Goal: Transaction & Acquisition: Purchase product/service

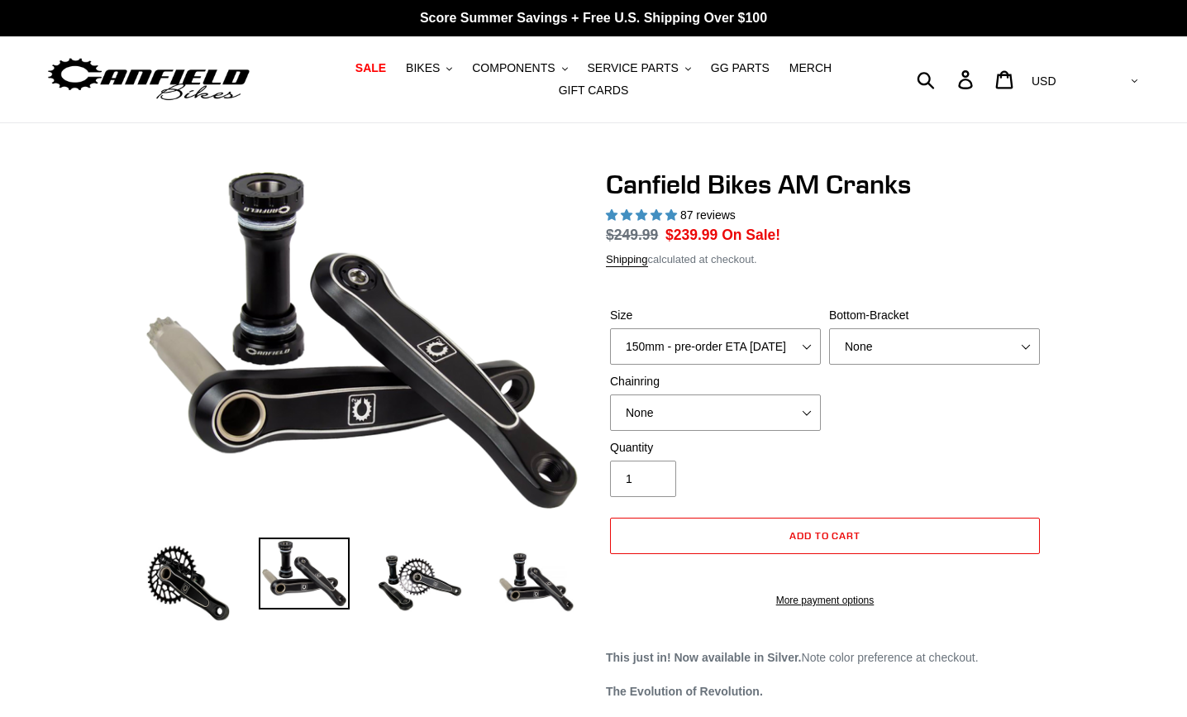
select select "highest-rating"
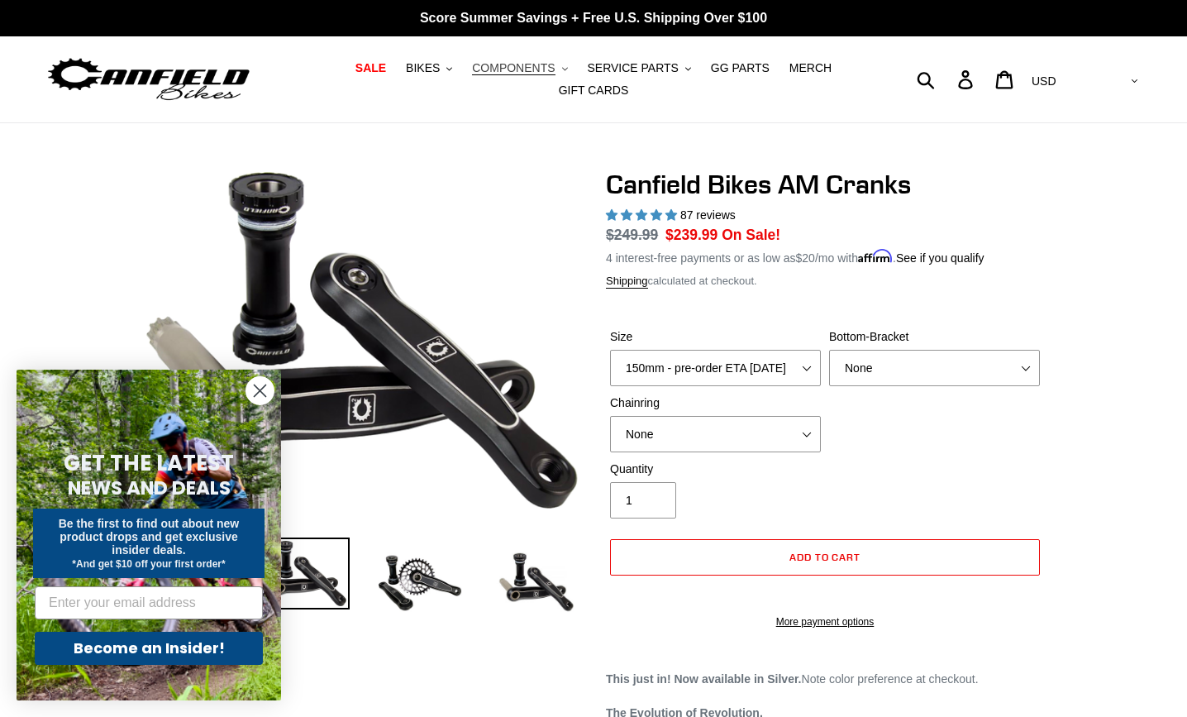
click at [509, 69] on span "COMPONENTS" at bounding box center [513, 68] width 83 height 14
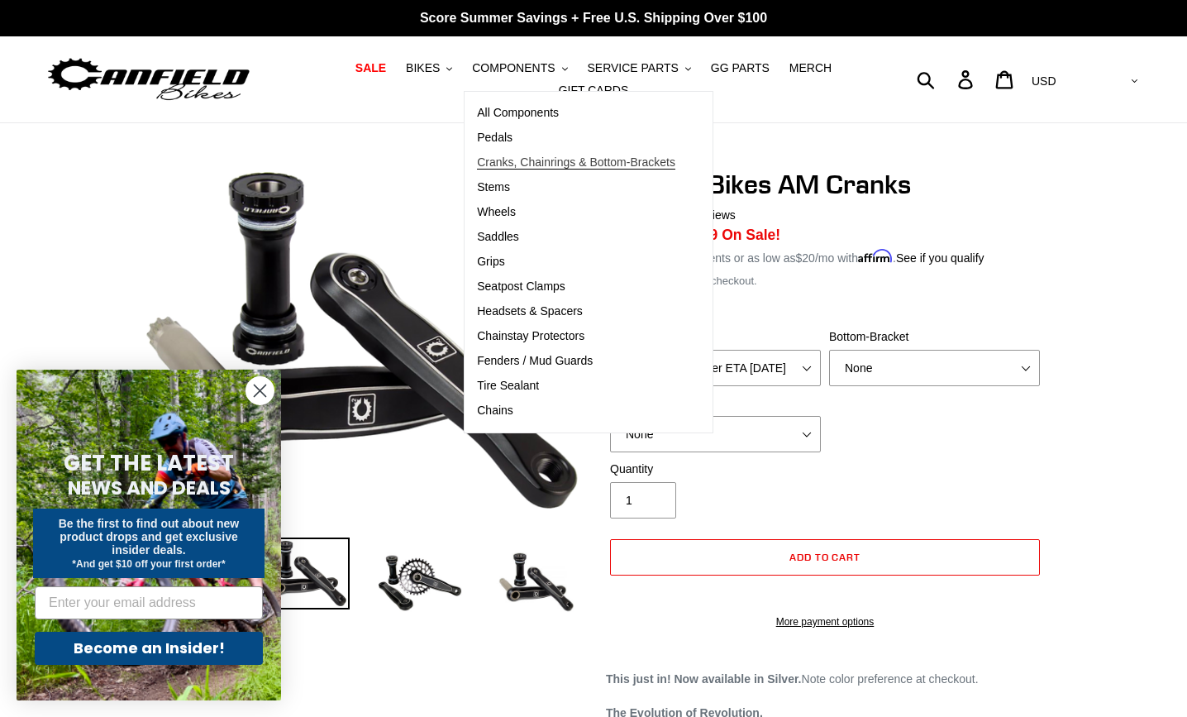
click at [488, 166] on span "Cranks, Chainrings & Bottom-Brackets" at bounding box center [576, 162] width 198 height 14
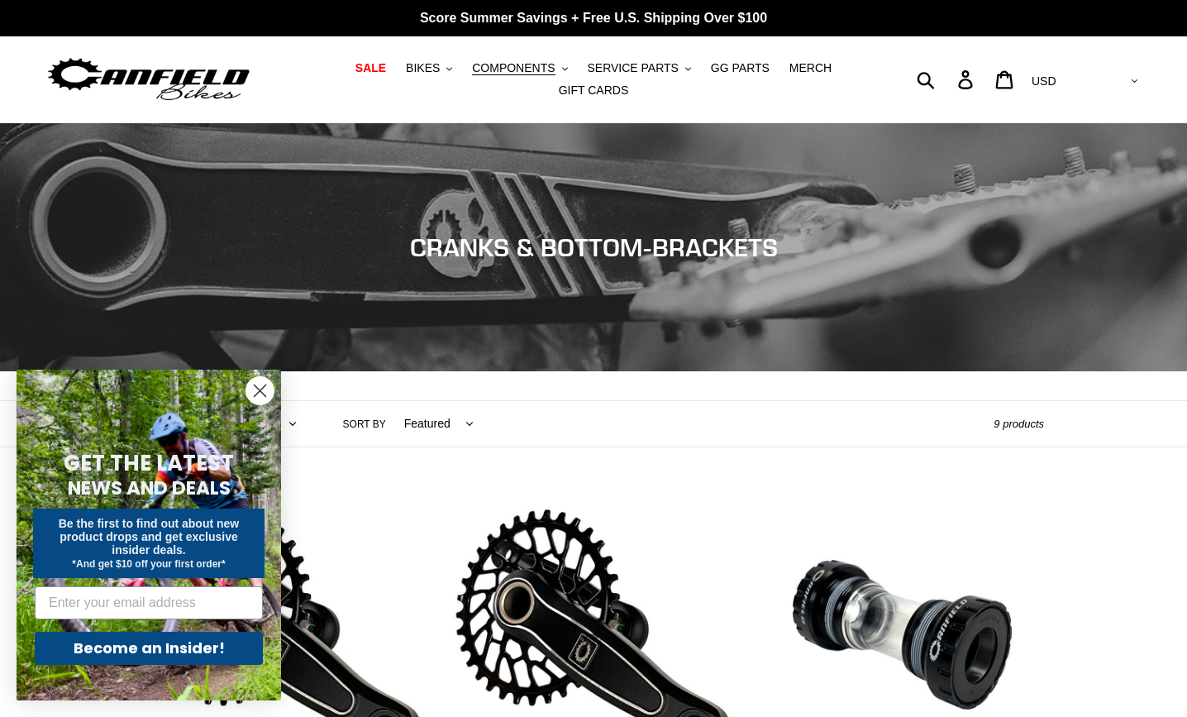
click at [258, 381] on circle "Close dialog" at bounding box center [259, 390] width 27 height 27
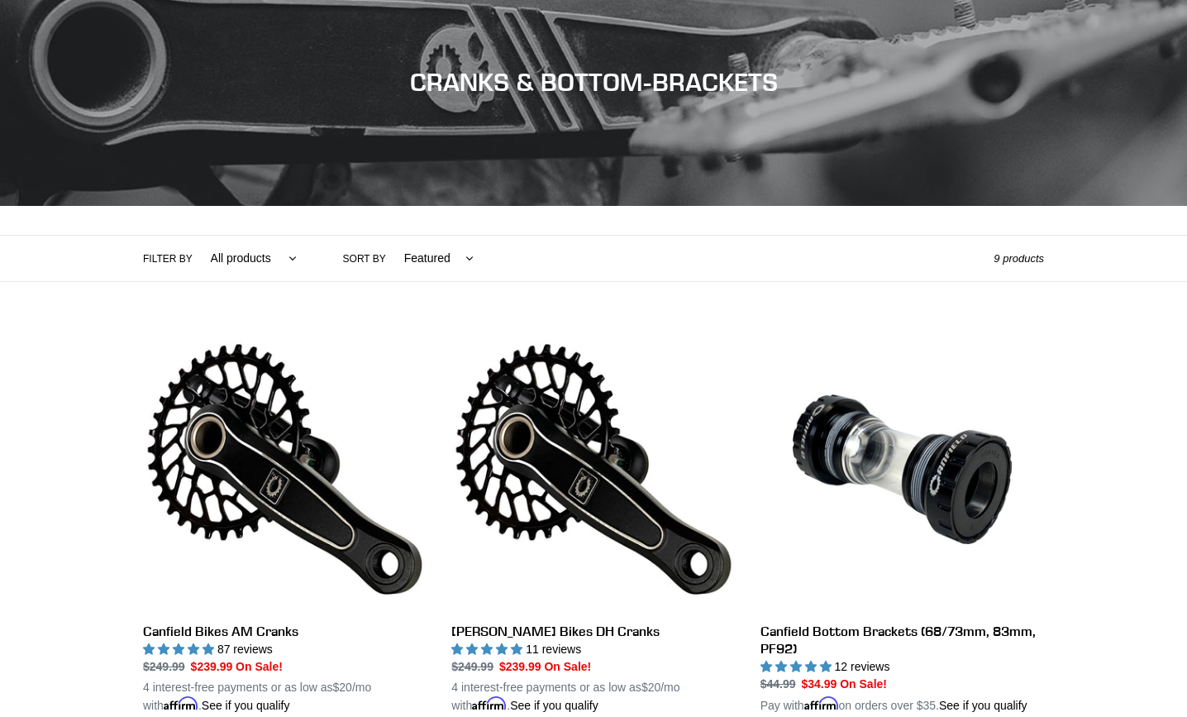
scroll to position [248, 0]
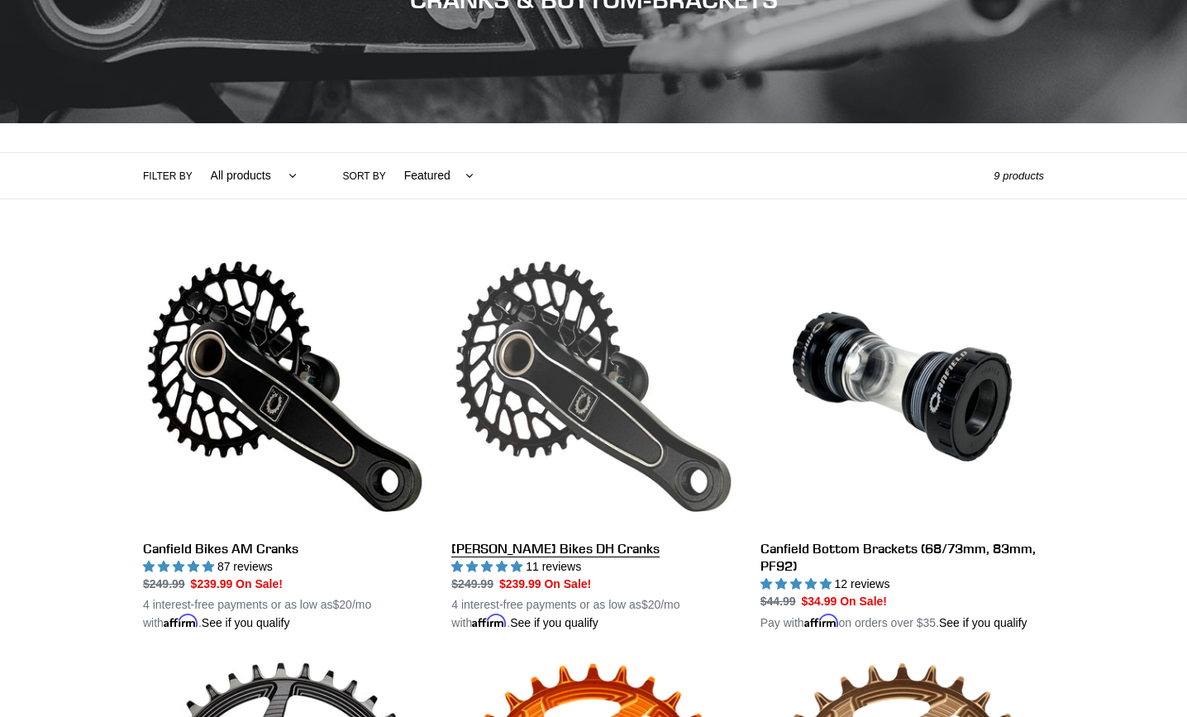
click at [587, 365] on link "[PERSON_NAME] Bikes DH Cranks" at bounding box center [592, 438] width 283 height 387
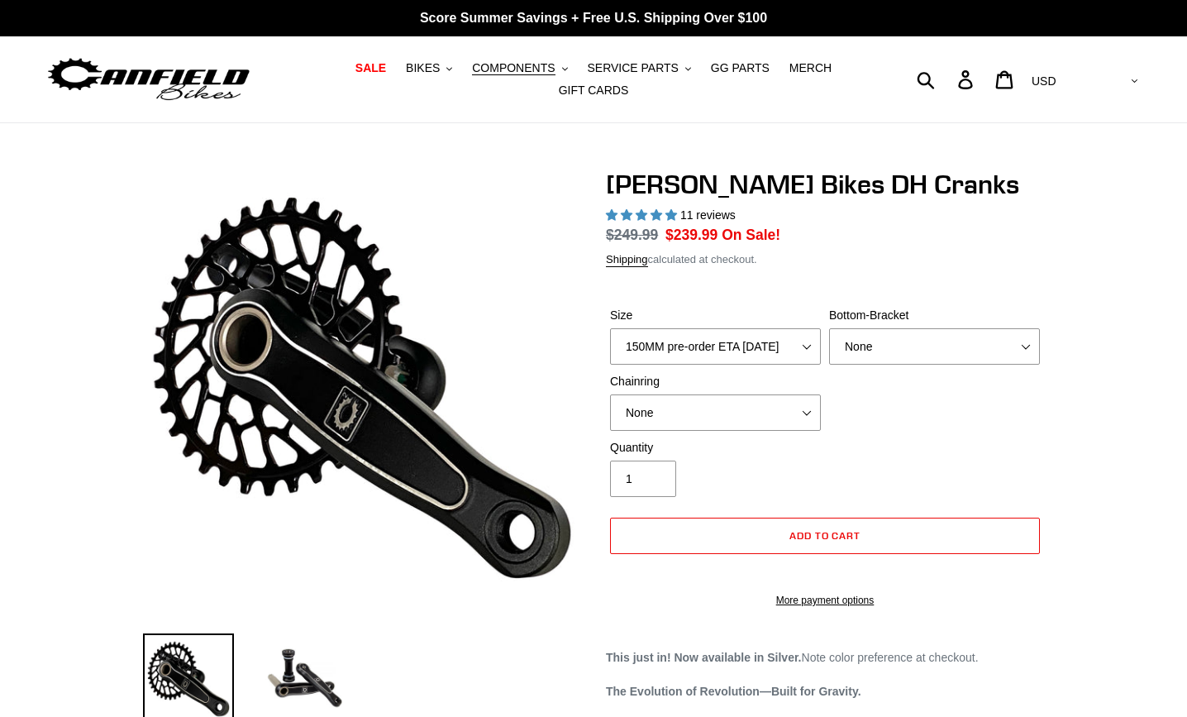
select select "highest-rating"
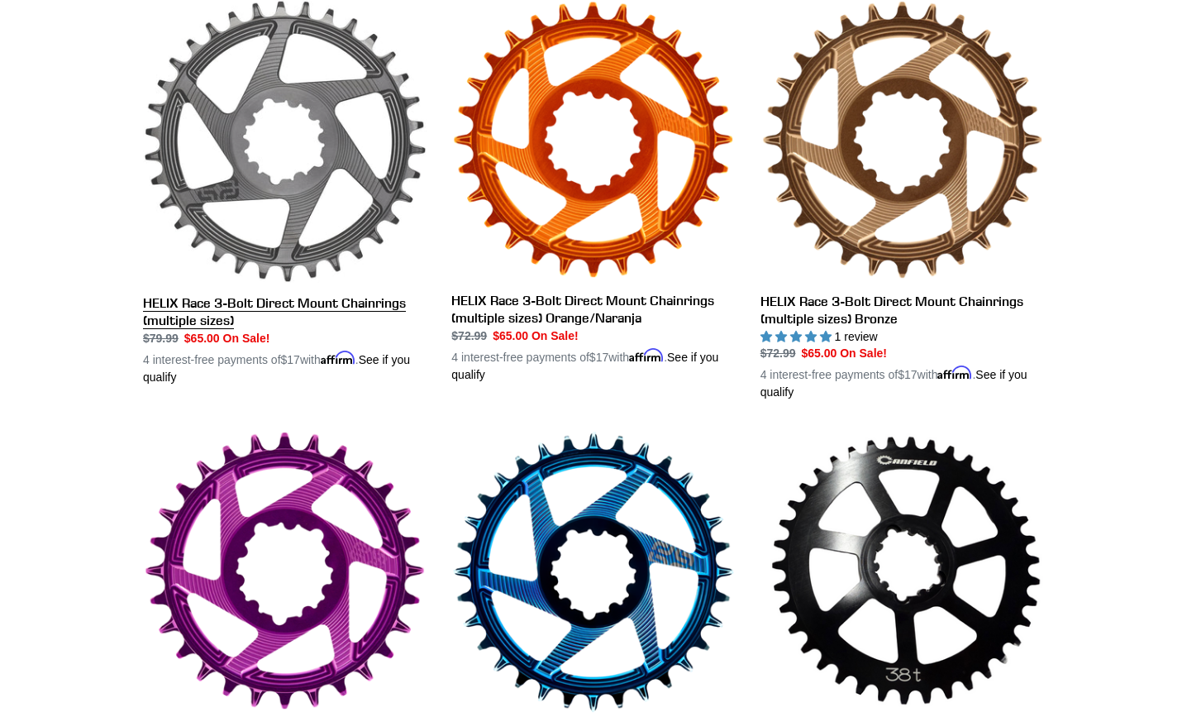
scroll to position [496, 0]
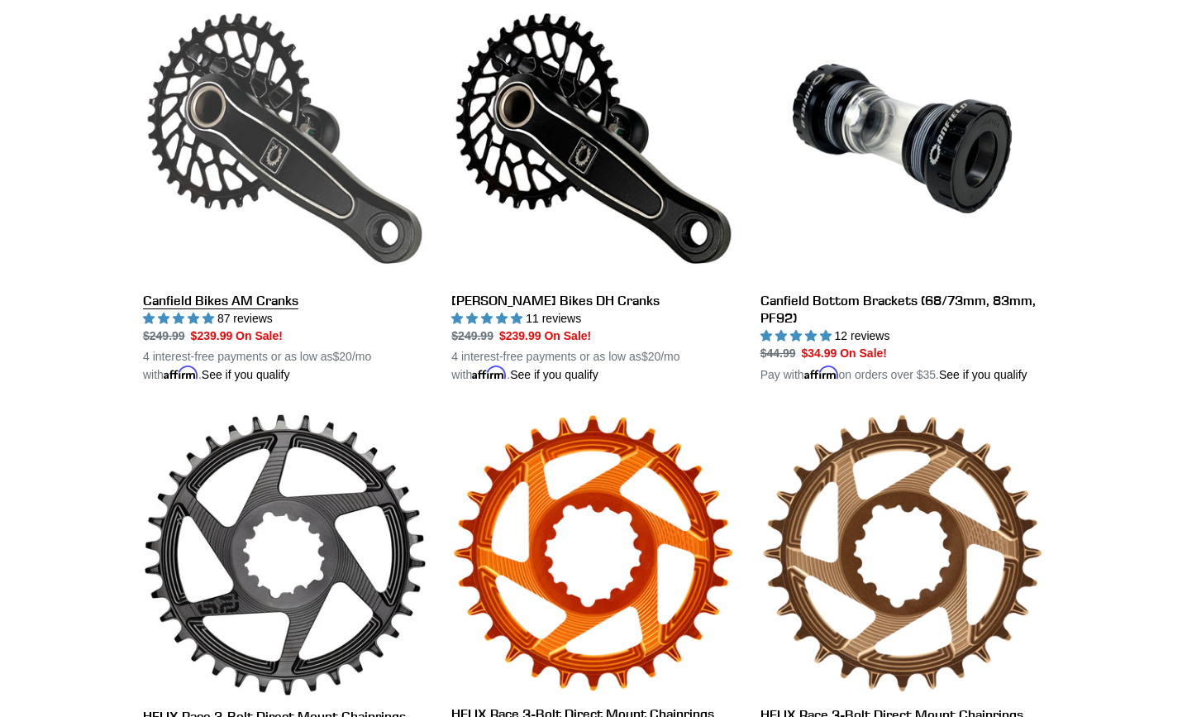
click at [302, 165] on link "Canfield Bikes AM Cranks" at bounding box center [284, 190] width 283 height 387
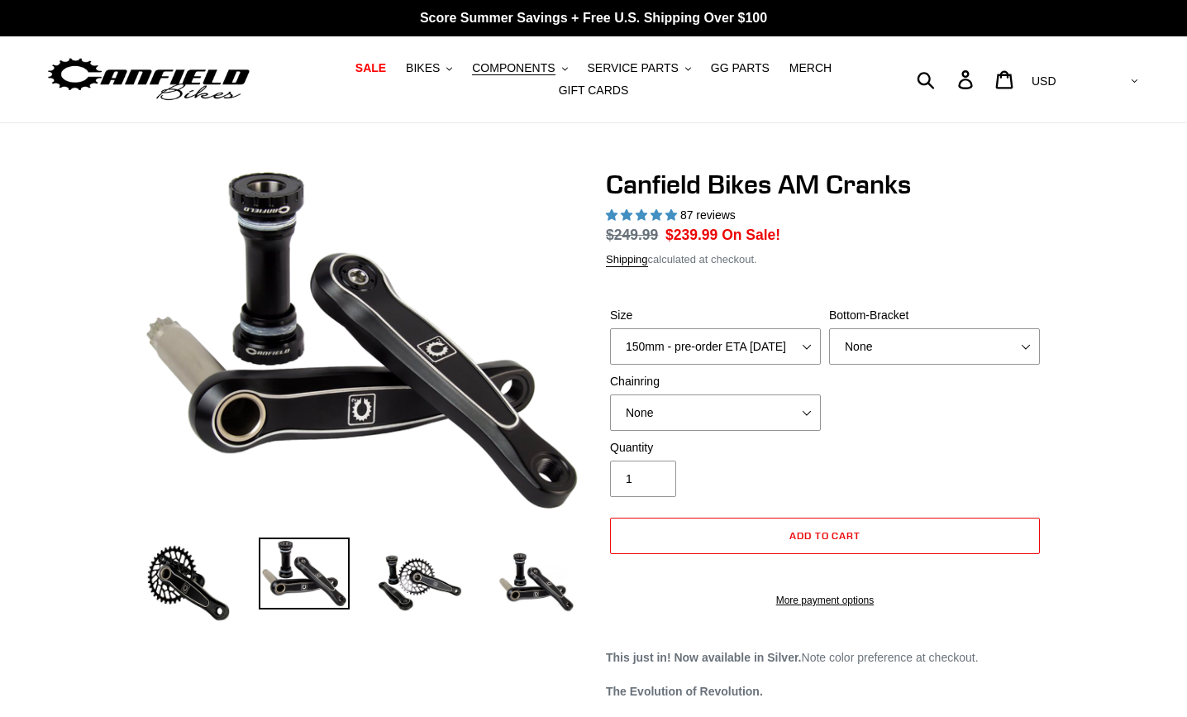
select select "highest-rating"
